Goal: Task Accomplishment & Management: Manage account settings

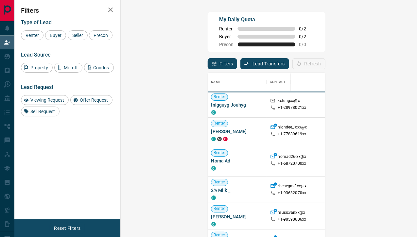
scroll to position [174, 277]
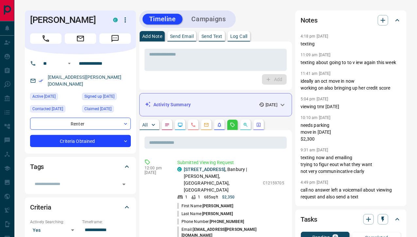
scroll to position [1, 0]
click at [144, 123] on p "All" at bounding box center [144, 125] width 5 height 5
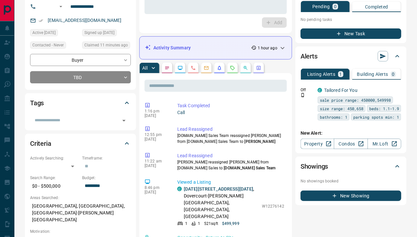
scroll to position [60, 0]
